Goal: Task Accomplishment & Management: Manage account settings

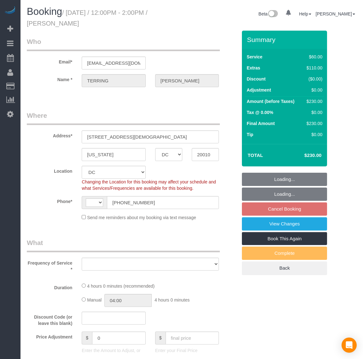
select select "DC"
select select "string:fspay-0c450c12-579f-44b5-8045-9644ccedbbc3"
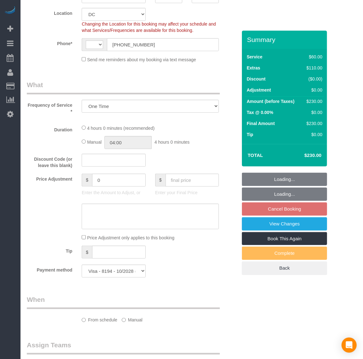
select select "object:1019"
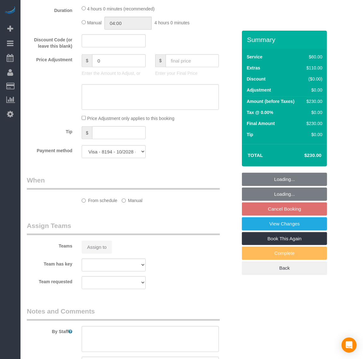
select select "string:[GEOGRAPHIC_DATA]"
select select "spot3"
select select "number:1"
select select "number:42"
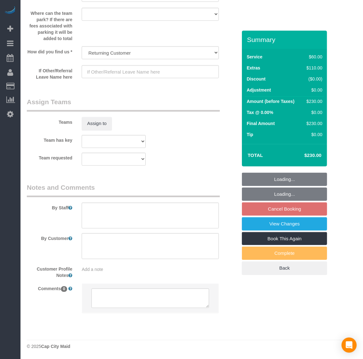
select select "1"
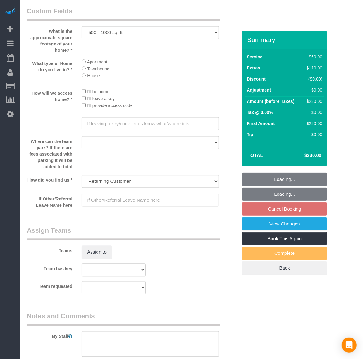
select select "1"
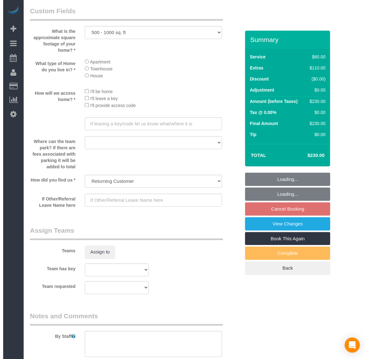
scroll to position [811, 0]
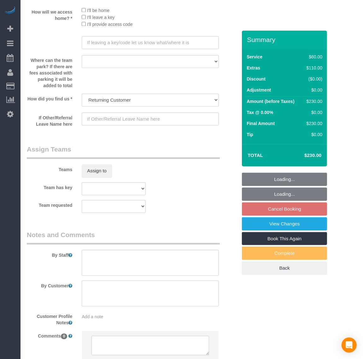
click at [95, 158] on legend "Assign Teams" at bounding box center [123, 152] width 193 height 14
click at [97, 169] on button "Assign to" at bounding box center [97, 170] width 30 height 13
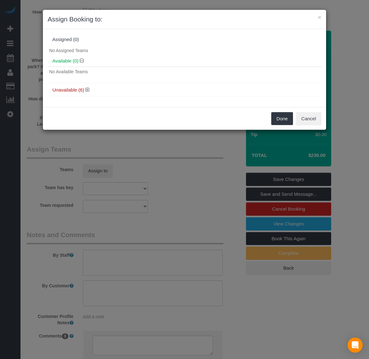
click at [84, 89] on h4 "Unavailable (6)" at bounding box center [184, 89] width 264 height 5
click at [86, 87] on icon at bounding box center [88, 89] width 4 height 5
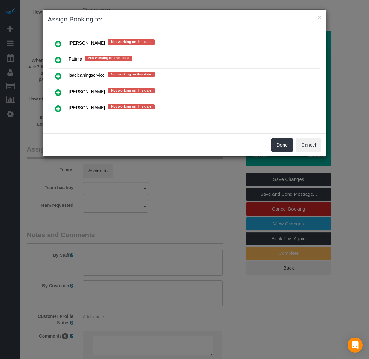
click at [56, 93] on icon at bounding box center [58, 93] width 7 height 8
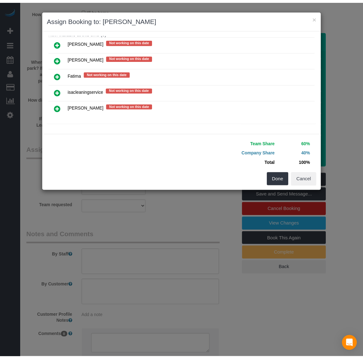
scroll to position [82, 0]
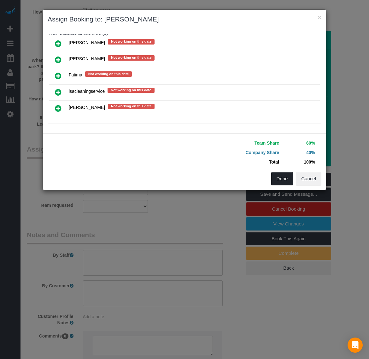
click at [285, 178] on button "Done" at bounding box center [282, 178] width 22 height 13
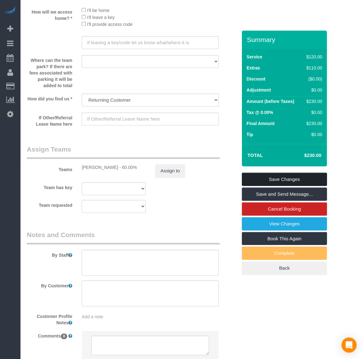
click at [291, 180] on link "Save Changes" at bounding box center [284, 179] width 85 height 13
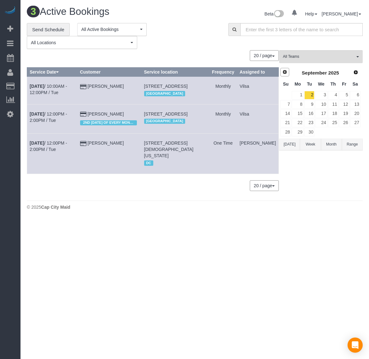
click at [287, 75] on link "Prev" at bounding box center [285, 72] width 9 height 9
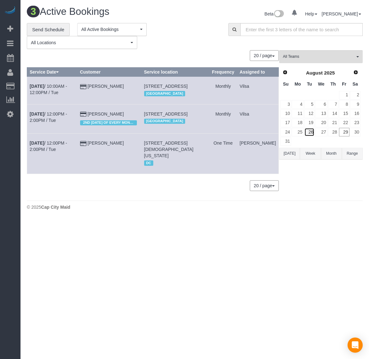
click at [307, 134] on link "26" at bounding box center [310, 132] width 10 height 9
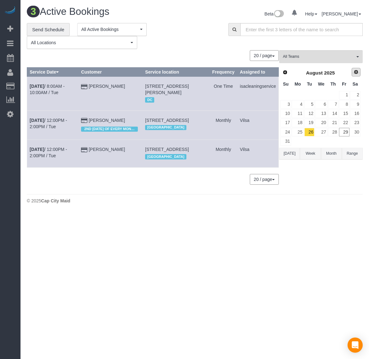
click at [356, 74] on span "Next" at bounding box center [356, 71] width 5 height 5
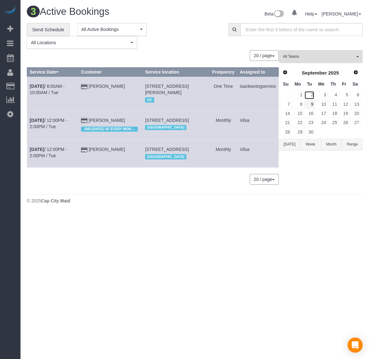
click at [307, 96] on link "2" at bounding box center [310, 95] width 10 height 9
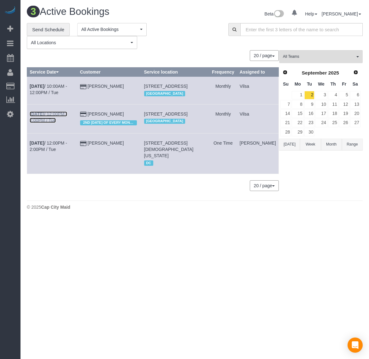
click at [37, 116] on b "[DATE]" at bounding box center [37, 113] width 15 height 5
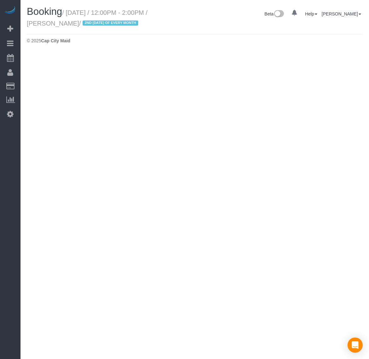
select select "VA"
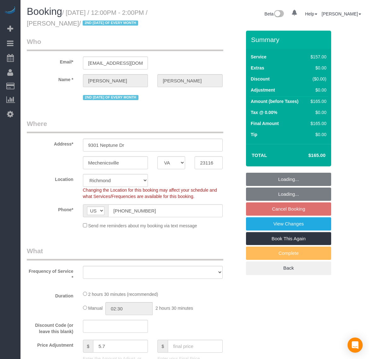
select select "object:2498"
select select "string:fspay-9e6de6fa-8294-49c4-812c-1733a3c1d507"
select select "1501"
select select "number:3"
select select "number:24"
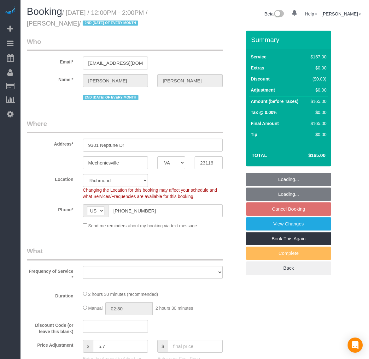
select select "number:17"
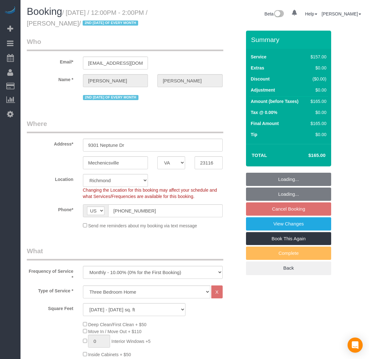
select select "spot20"
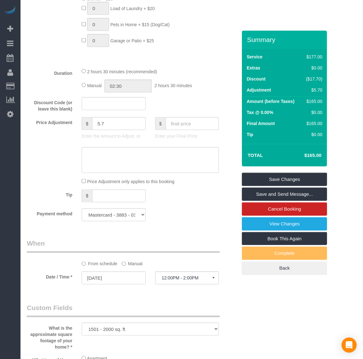
scroll to position [394, 0]
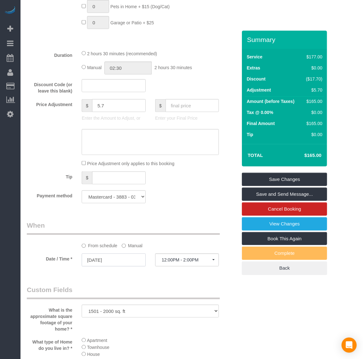
click at [110, 259] on input "[DATE]" at bounding box center [114, 259] width 64 height 13
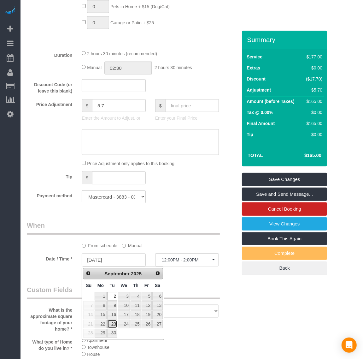
drag, startPoint x: 111, startPoint y: 324, endPoint x: 114, endPoint y: 321, distance: 4.2
click at [111, 324] on link "23" at bounding box center [112, 324] width 10 height 9
type input "[DATE]"
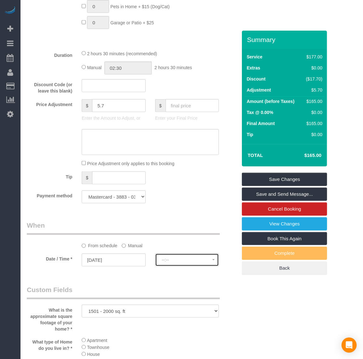
click at [187, 261] on span "--:--" at bounding box center [187, 259] width 50 height 5
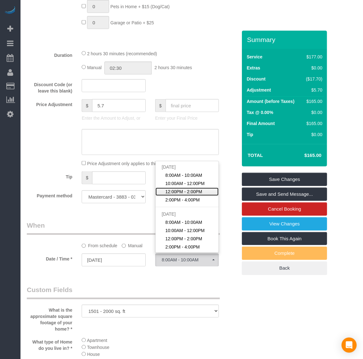
click at [192, 191] on span "12:00PM - 2:00PM" at bounding box center [183, 191] width 37 height 6
select select "spot40"
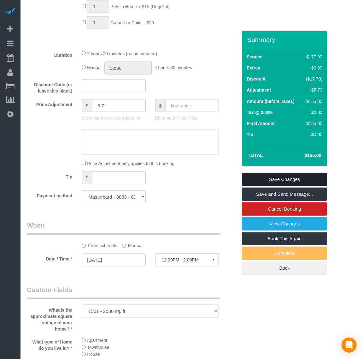
click at [288, 178] on link "Save Changes" at bounding box center [284, 179] width 85 height 13
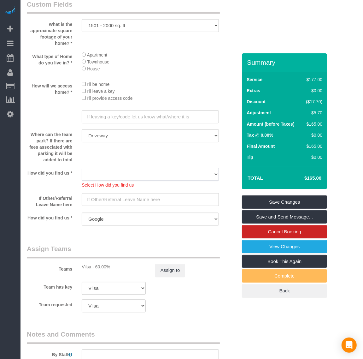
click at [142, 178] on select "Yelp Google Twitter Instagram Nextdoor Facebook Returning Customer Craigslist R…" at bounding box center [150, 174] width 137 height 13
select select "number:42"
click at [82, 168] on select "Yelp Google Twitter Instagram Nextdoor Facebook Returning Customer Craigslist R…" at bounding box center [150, 174] width 137 height 13
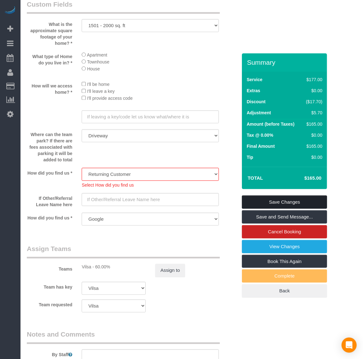
click at [293, 203] on link "Save Changes" at bounding box center [284, 201] width 85 height 13
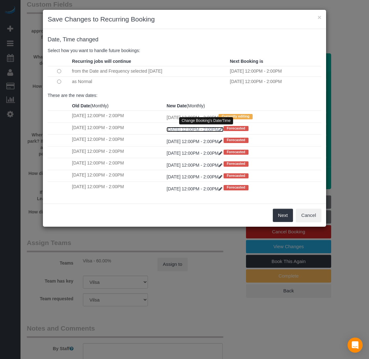
click at [222, 131] on icon at bounding box center [221, 129] width 4 height 4
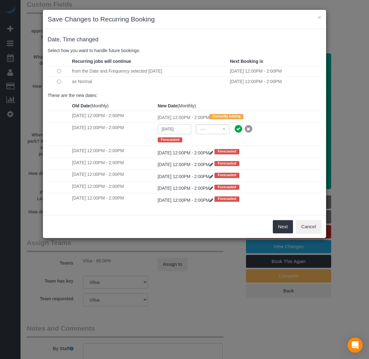
select select "spot58"
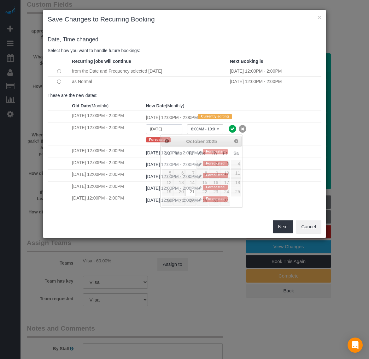
click at [179, 131] on input "[DATE]" at bounding box center [164, 129] width 36 height 10
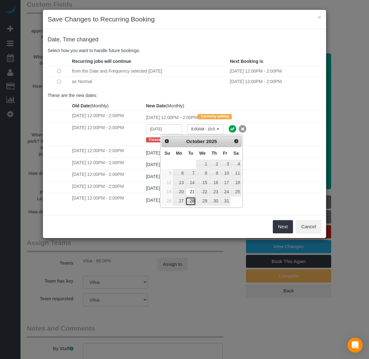
click at [193, 204] on link "28" at bounding box center [191, 201] width 10 height 9
type input "[DATE]"
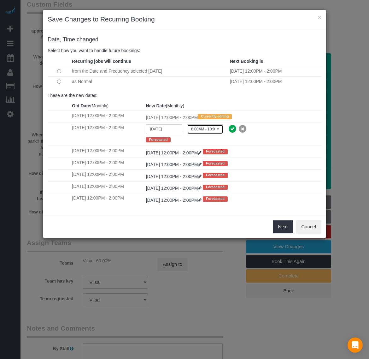
click at [215, 130] on span "8:00AM - 10:00AM" at bounding box center [203, 129] width 24 height 5
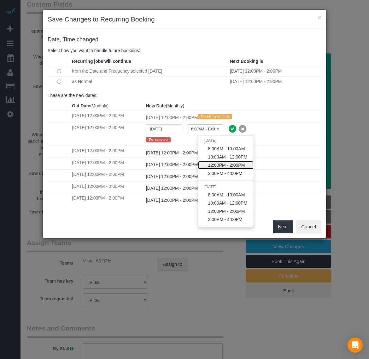
click at [219, 163] on span "12:00PM - 2:00PM" at bounding box center [226, 165] width 37 height 6
select select "spot80"
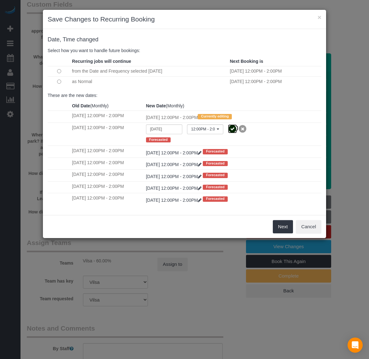
click at [237, 127] on icon at bounding box center [232, 128] width 9 height 9
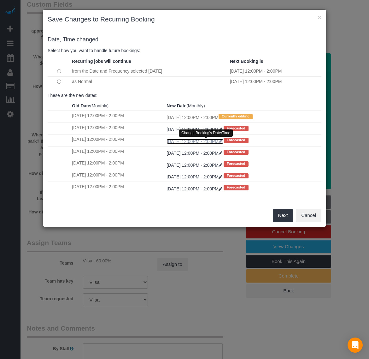
click at [222, 141] on icon at bounding box center [221, 141] width 4 height 4
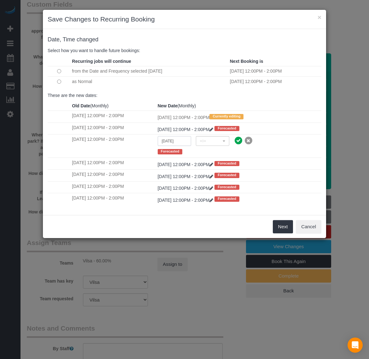
click at [182, 144] on input "[DATE]" at bounding box center [174, 141] width 33 height 10
select select "spot98"
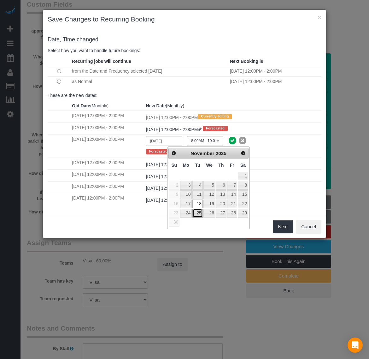
click at [199, 214] on link "25" at bounding box center [197, 213] width 10 height 9
type input "[DATE]"
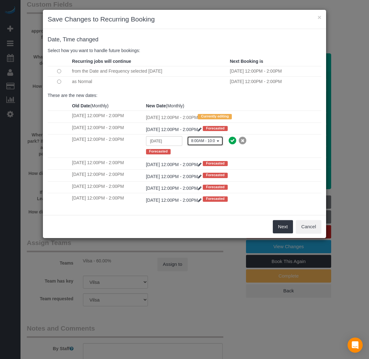
click at [215, 139] on span "8:00AM - 10:00AM" at bounding box center [203, 140] width 24 height 5
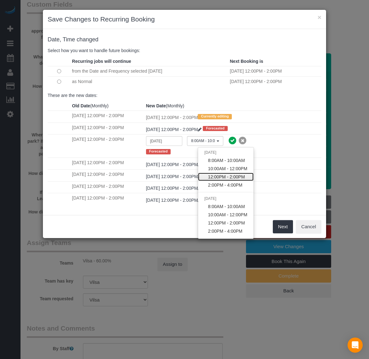
click at [223, 176] on span "12:00PM - 2:00PM" at bounding box center [226, 177] width 37 height 6
select select "spot120"
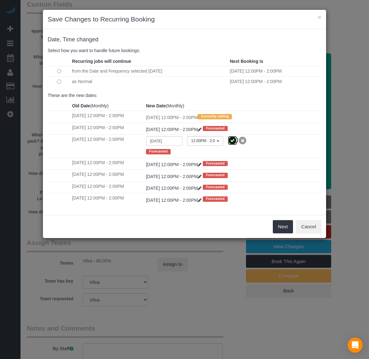
click at [237, 141] on icon at bounding box center [232, 140] width 9 height 9
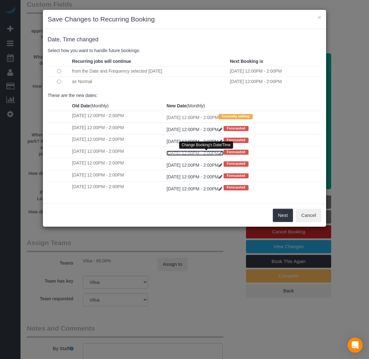
click at [222, 154] on icon at bounding box center [221, 153] width 4 height 4
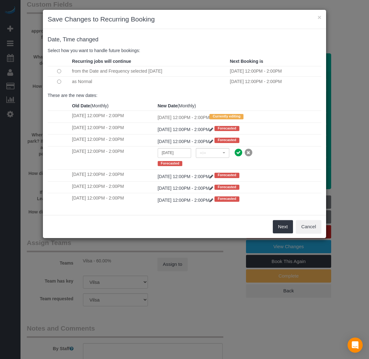
select select "spot138"
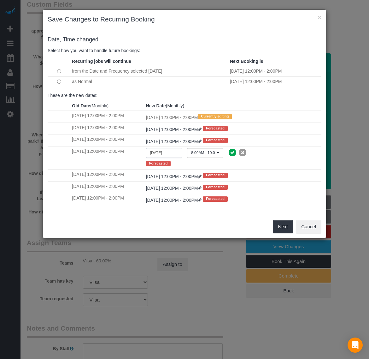
click at [182, 151] on input "[DATE]" at bounding box center [164, 153] width 36 height 10
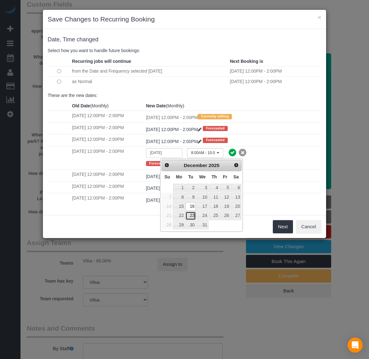
click at [189, 216] on link "23" at bounding box center [191, 215] width 10 height 9
type input "[DATE]"
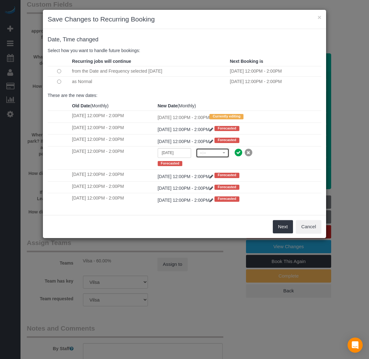
click at [220, 152] on span "--:--" at bounding box center [210, 152] width 21 height 5
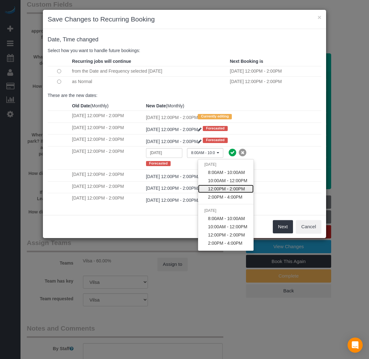
click at [219, 187] on span "12:00PM - 2:00PM" at bounding box center [226, 189] width 37 height 6
select select "spot160"
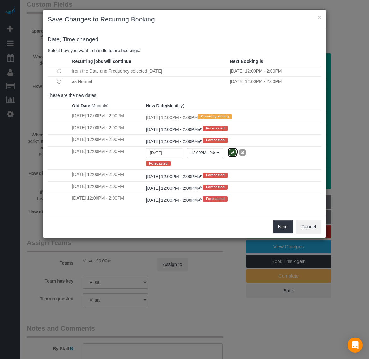
click at [237, 157] on icon at bounding box center [232, 152] width 9 height 9
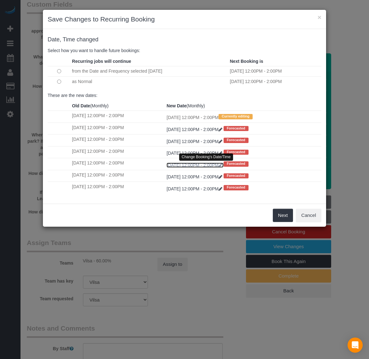
click at [224, 165] on link "[DATE] 12:00PM - 2:00PM" at bounding box center [195, 165] width 57 height 5
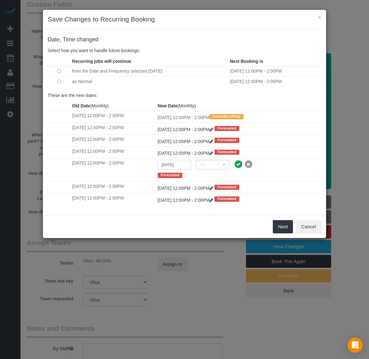
click at [182, 165] on input "[DATE]" at bounding box center [174, 165] width 33 height 10
select select "spot178"
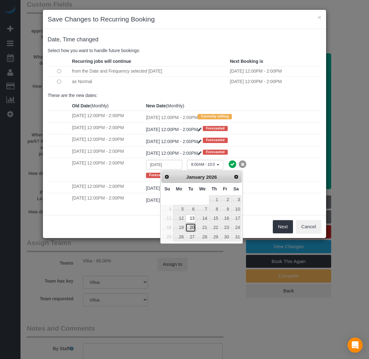
click at [193, 232] on link "20" at bounding box center [191, 227] width 10 height 9
type input "[DATE]"
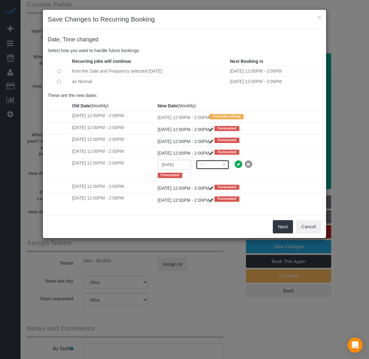
click at [222, 168] on button "--:--" at bounding box center [212, 165] width 33 height 10
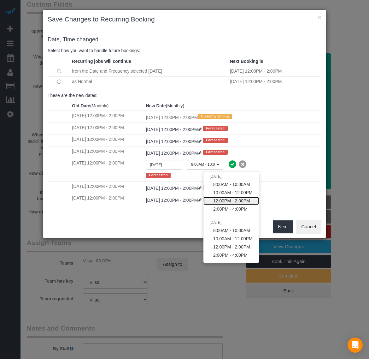
click at [226, 199] on span "12:00PM - 2:00PM" at bounding box center [231, 201] width 37 height 6
select select "spot200"
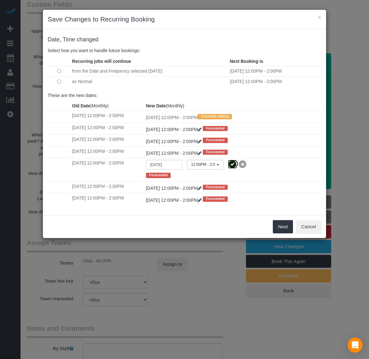
click at [237, 168] on icon at bounding box center [232, 164] width 9 height 9
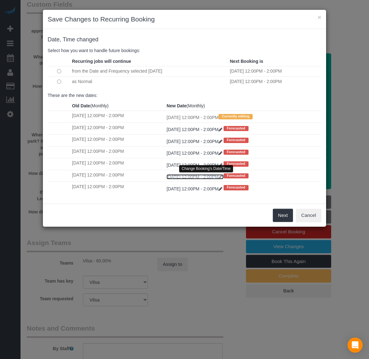
click at [222, 179] on icon at bounding box center [221, 177] width 4 height 4
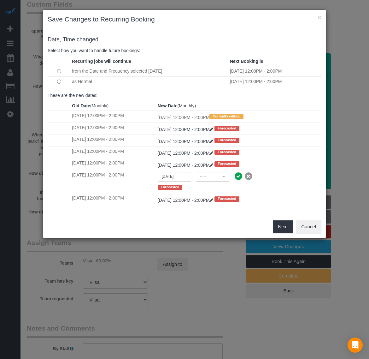
select select "spot218"
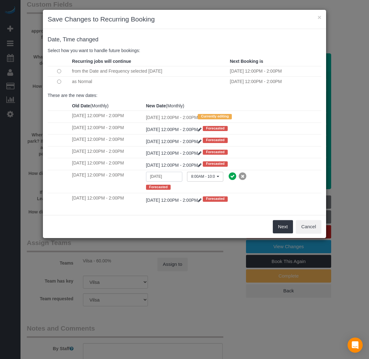
click at [171, 177] on input "[DATE]" at bounding box center [164, 177] width 36 height 10
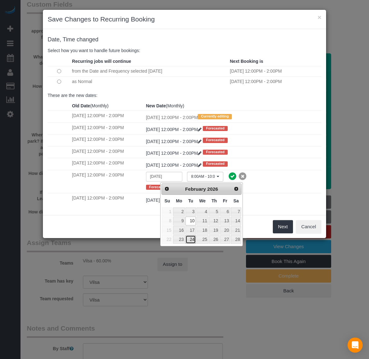
click at [192, 238] on link "24" at bounding box center [191, 239] width 10 height 9
type input "[DATE]"
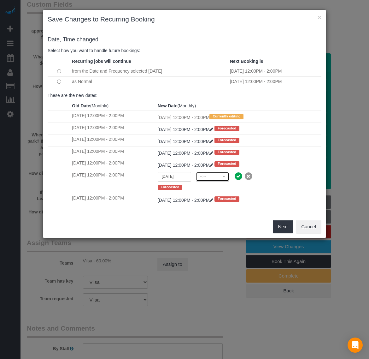
click at [219, 179] on span "--:--" at bounding box center [210, 176] width 21 height 5
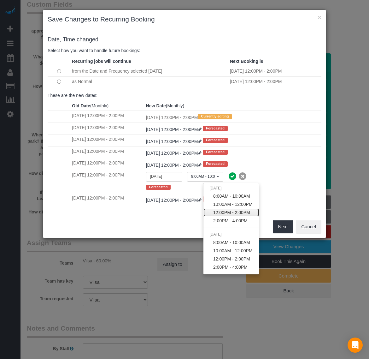
click at [221, 213] on span "12:00PM - 2:00PM" at bounding box center [231, 212] width 37 height 6
select select "spot240"
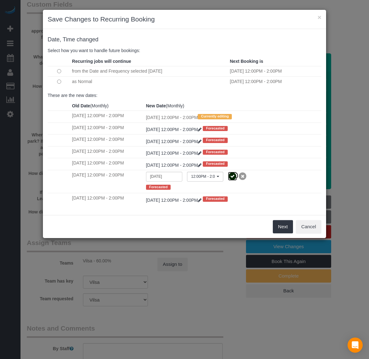
click at [237, 180] on icon at bounding box center [232, 176] width 9 height 9
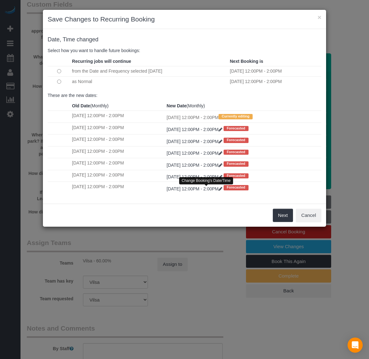
click at [245, 189] on span "Forecasted" at bounding box center [236, 187] width 25 height 5
click at [224, 191] on link "[DATE] 12:00PM - 2:00PM" at bounding box center [195, 188] width 57 height 5
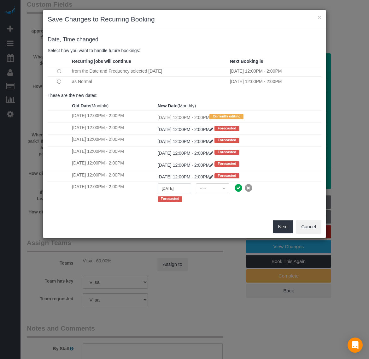
click at [184, 191] on input "[DATE]" at bounding box center [174, 188] width 33 height 10
select select "spot258"
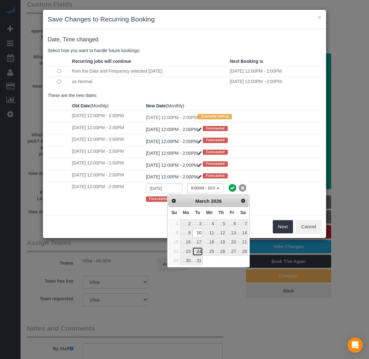
click at [198, 253] on link "24" at bounding box center [197, 251] width 10 height 9
type input "[DATE]"
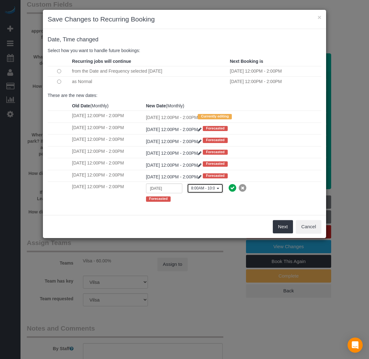
click at [215, 188] on span "8:00AM - 10:00AM" at bounding box center [203, 188] width 24 height 5
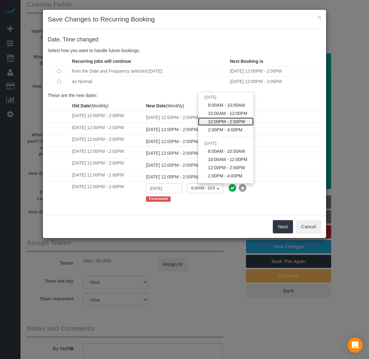
click at [229, 121] on span "12:00PM - 2:00PM" at bounding box center [226, 121] width 37 height 6
select select "spot280"
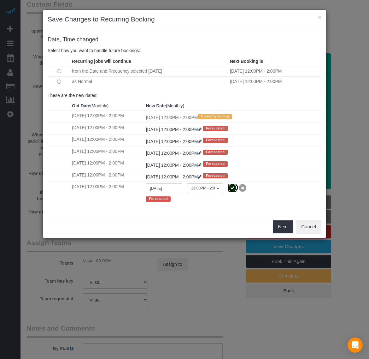
click at [237, 190] on icon at bounding box center [232, 187] width 9 height 9
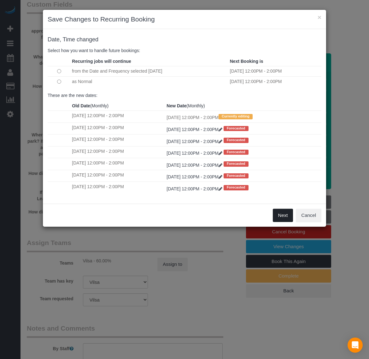
click at [287, 218] on button "Next" at bounding box center [283, 215] width 21 height 13
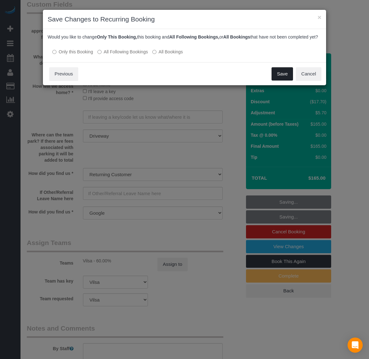
click at [276, 80] on button "Save" at bounding box center [282, 73] width 21 height 13
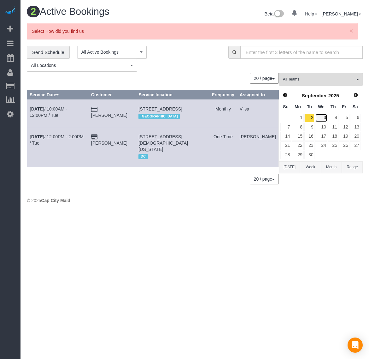
click at [324, 115] on link "3" at bounding box center [321, 118] width 12 height 9
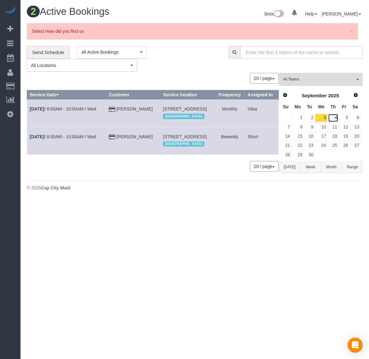
click at [337, 117] on link "4" at bounding box center [333, 118] width 10 height 9
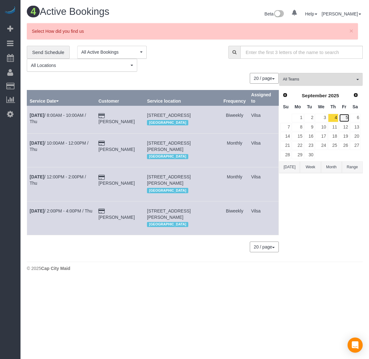
click at [346, 117] on link "5" at bounding box center [344, 118] width 10 height 9
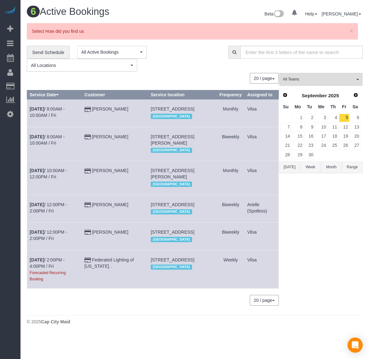
click at [171, 153] on span "[GEOGRAPHIC_DATA]" at bounding box center [171, 150] width 41 height 5
click at [285, 96] on span "Prev" at bounding box center [284, 94] width 5 height 5
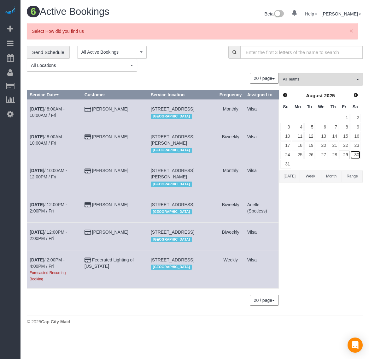
click at [357, 157] on link "30" at bounding box center [355, 155] width 10 height 9
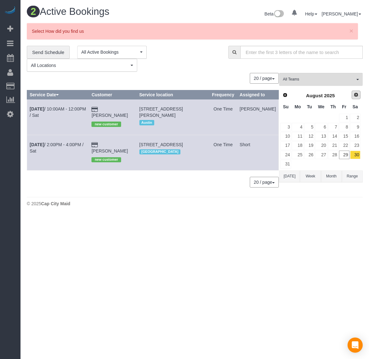
click at [357, 94] on span "Next" at bounding box center [356, 94] width 5 height 5
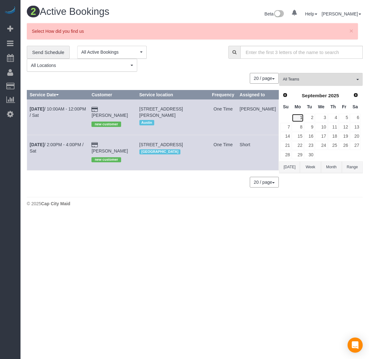
click at [302, 115] on link "1" at bounding box center [298, 118] width 12 height 9
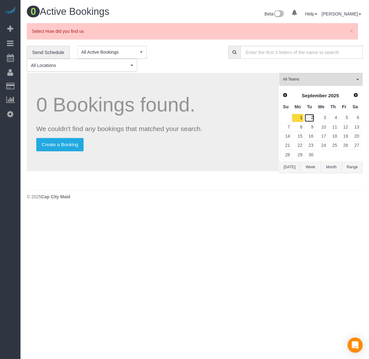
click at [312, 118] on link "2" at bounding box center [310, 118] width 10 height 9
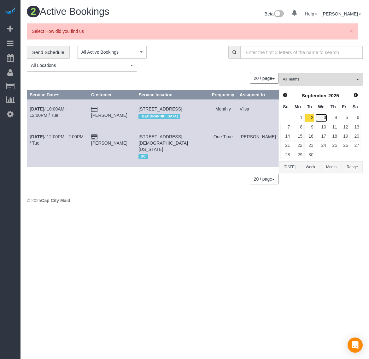
click at [320, 117] on link "3" at bounding box center [321, 118] width 12 height 9
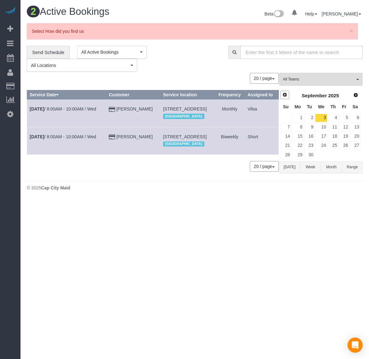
click at [286, 97] on span "Prev" at bounding box center [284, 94] width 5 height 5
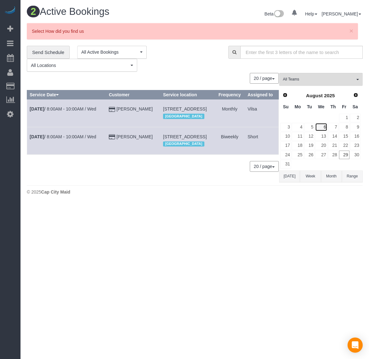
click at [319, 126] on link "6" at bounding box center [321, 127] width 12 height 9
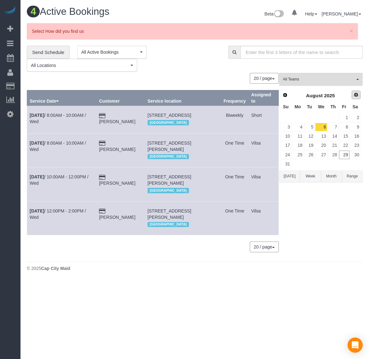
click at [355, 95] on span "Next" at bounding box center [356, 94] width 5 height 5
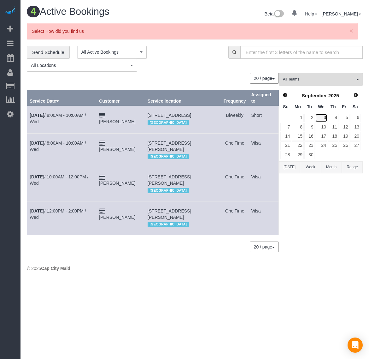
click at [320, 117] on link "3" at bounding box center [321, 118] width 12 height 9
